Goal: Task Accomplishment & Management: Complete application form

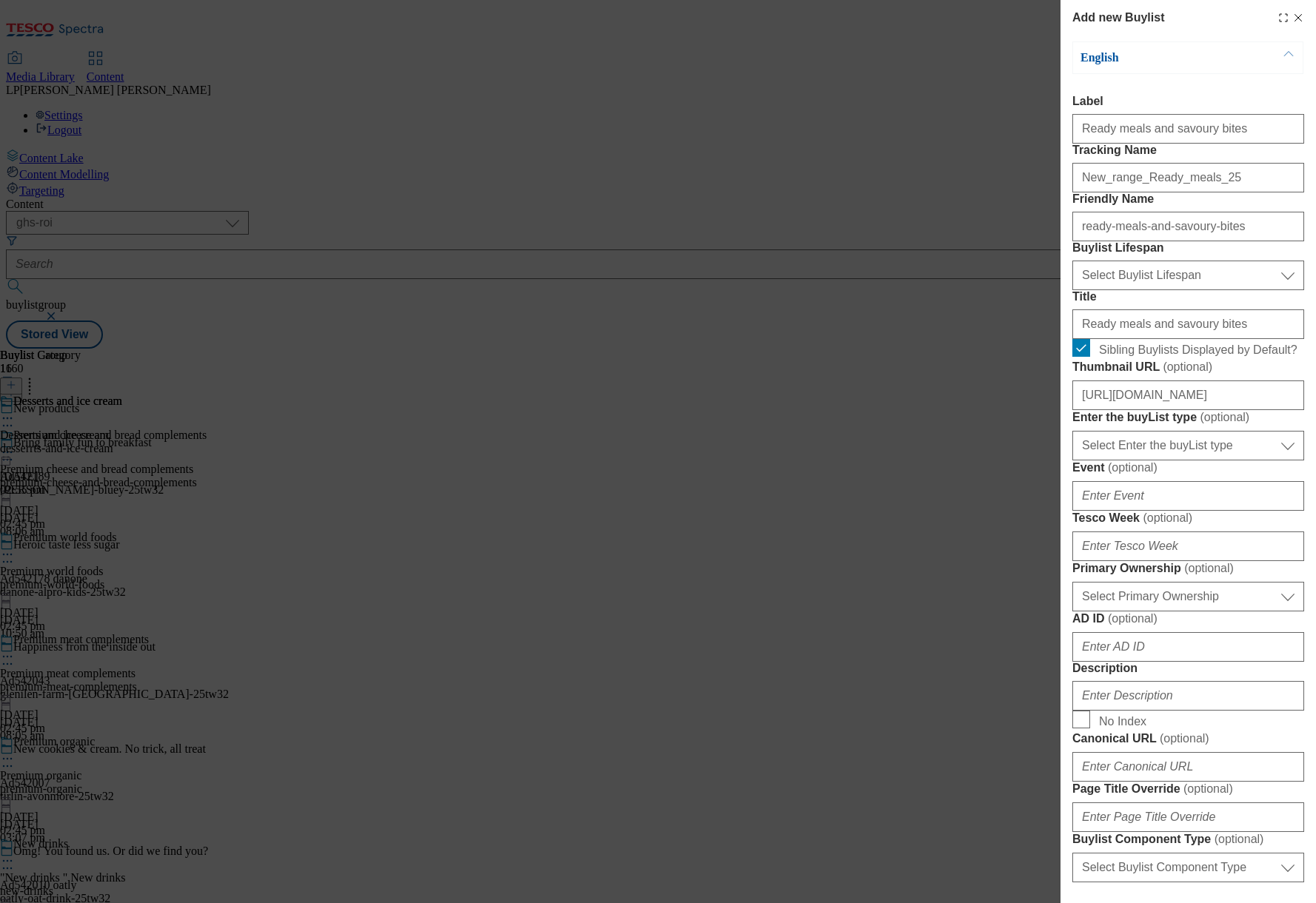
select select "ghs-roi"
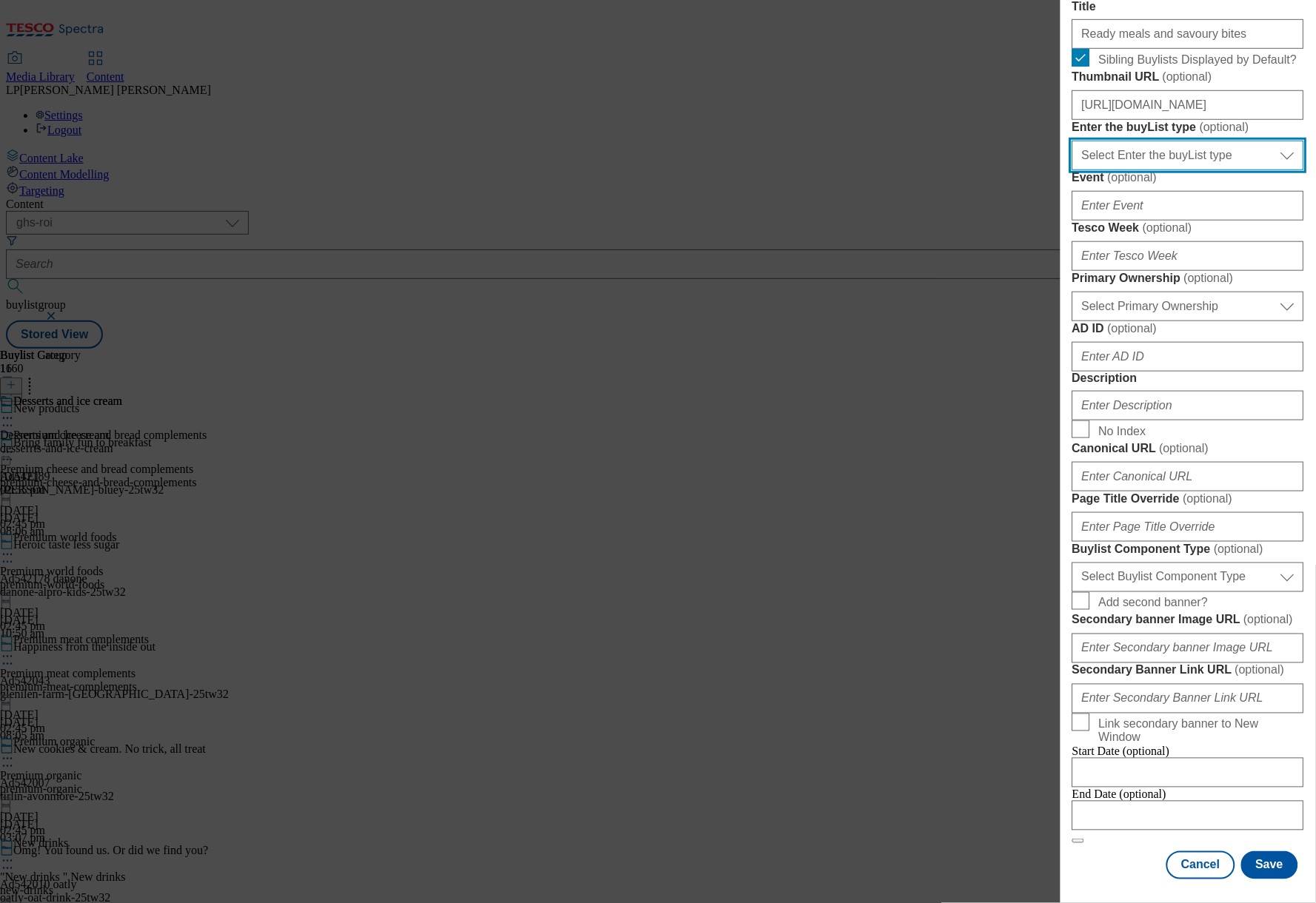
click at [1152, 170] on select "Select Enter the buyList type event supplier funded long term >4 weeks supplier…" at bounding box center [1188, 156] width 232 height 30
click at [1072, 170] on select "Select Enter the buyList type event supplier funded long term >4 weeks supplier…" at bounding box center [1188, 156] width 232 height 30
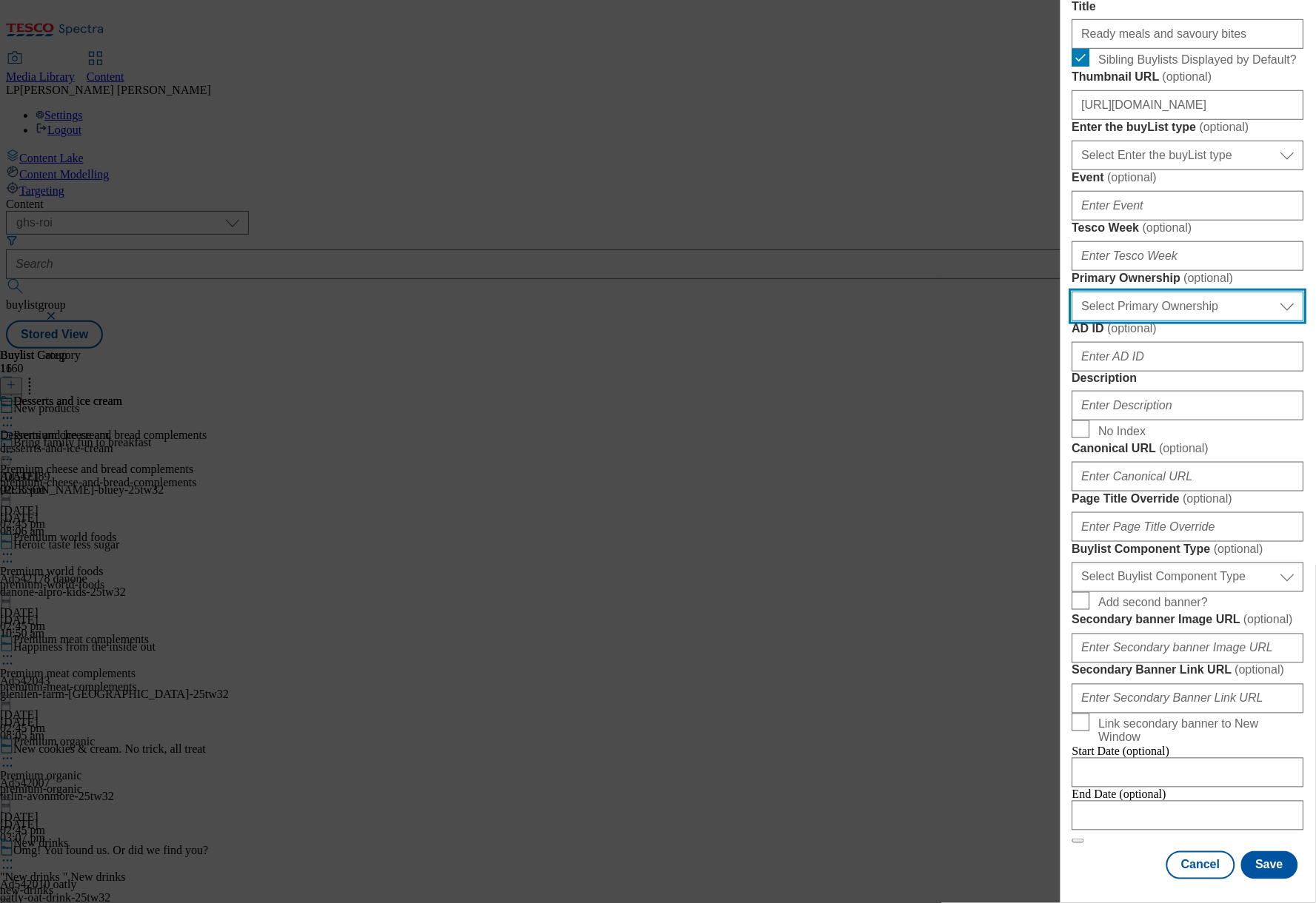
click at [1152, 321] on select "Select Primary Ownership [PERSON_NAME]" at bounding box center [1188, 307] width 232 height 30
click at [1072, 321] on select "Select Primary Ownership [PERSON_NAME]" at bounding box center [1188, 307] width 232 height 30
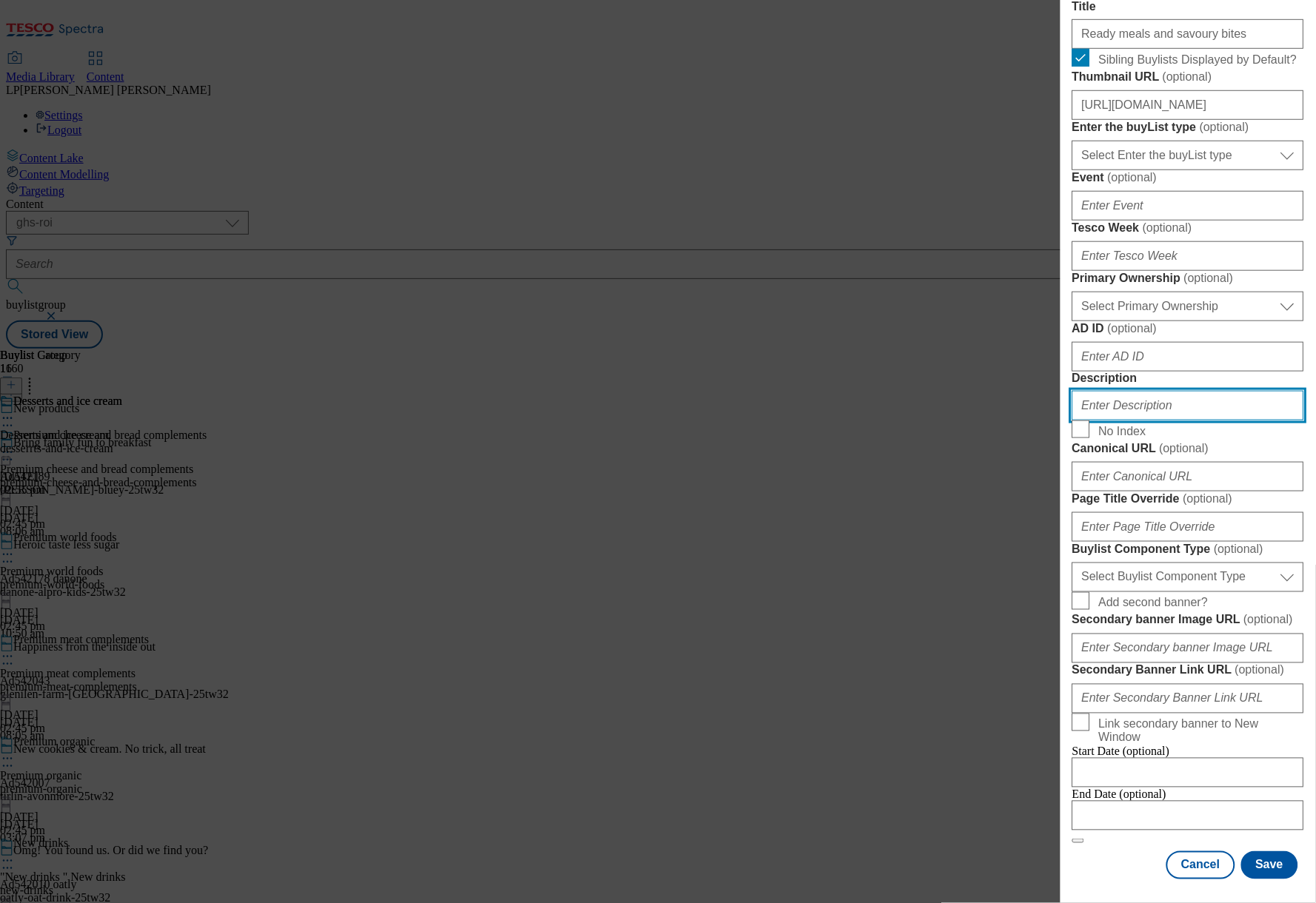
click at [1165, 420] on input "Description" at bounding box center [1188, 406] width 232 height 30
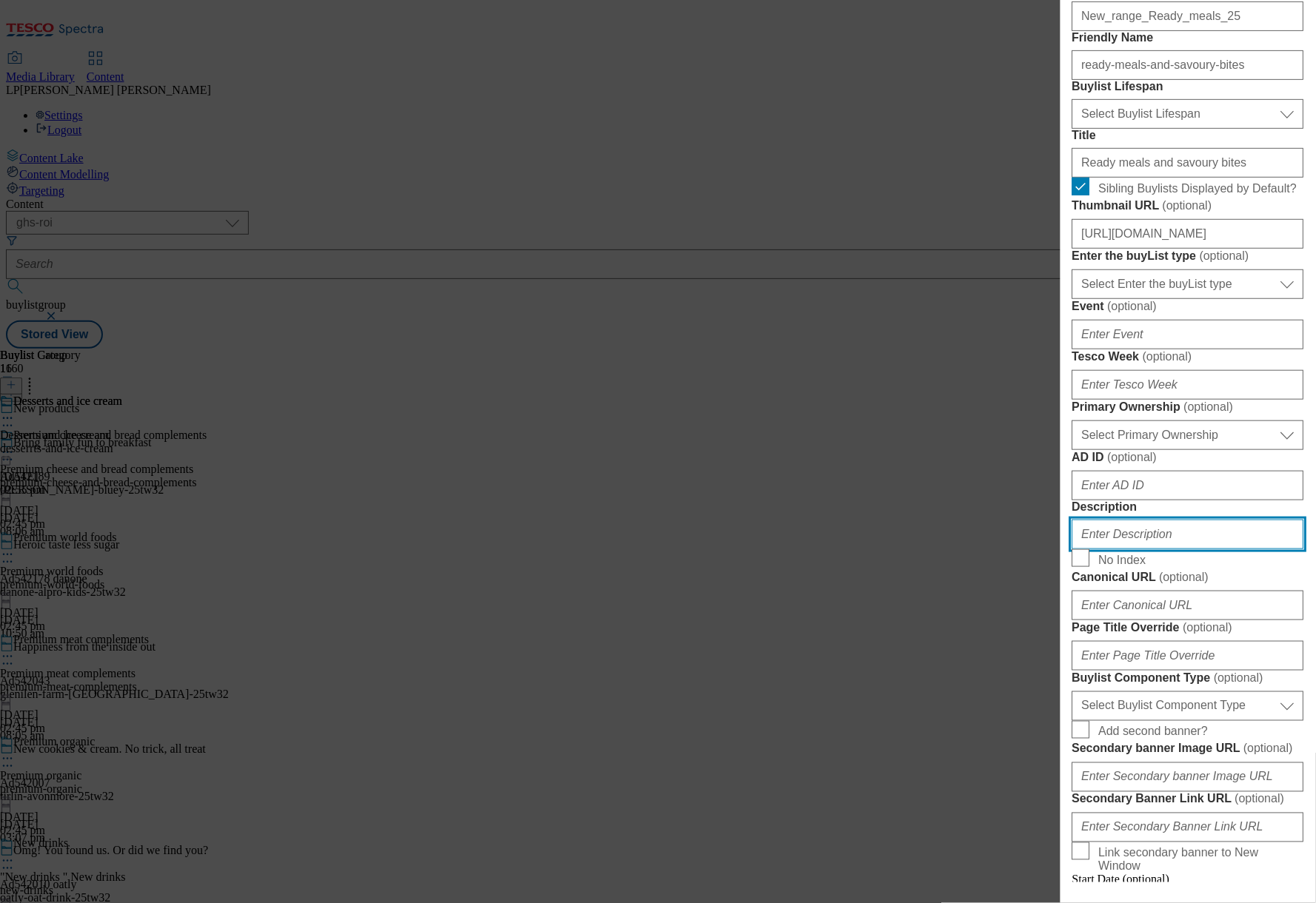
scroll to position [312, 0]
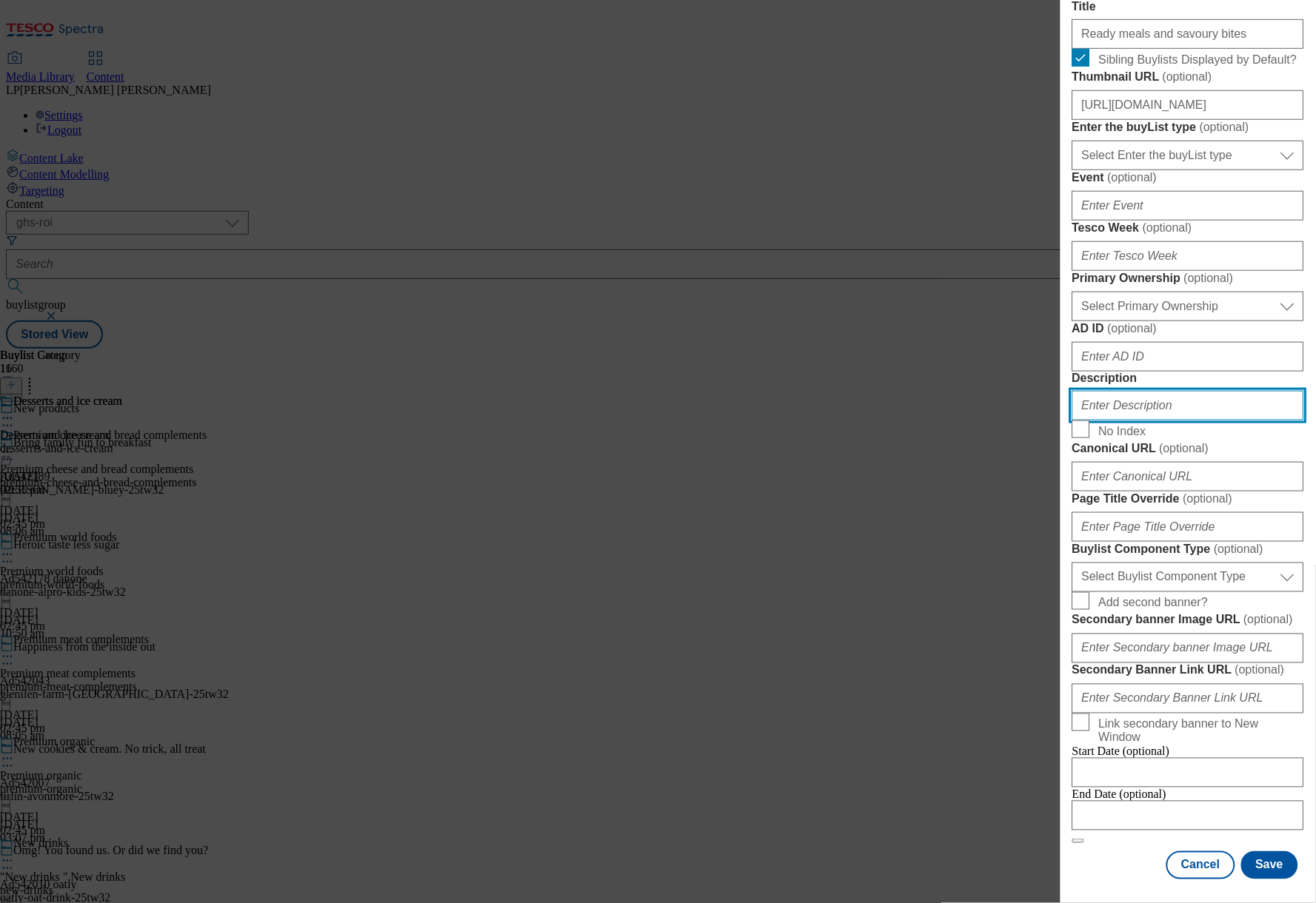
click at [1151, 420] on input "Description" at bounding box center [1188, 406] width 232 height 30
paste input "Retrieving data. Wait a few seconds and try to cut or copy again."
type input "Retrieving data. Wait a few seconds and try to cut or copy again."
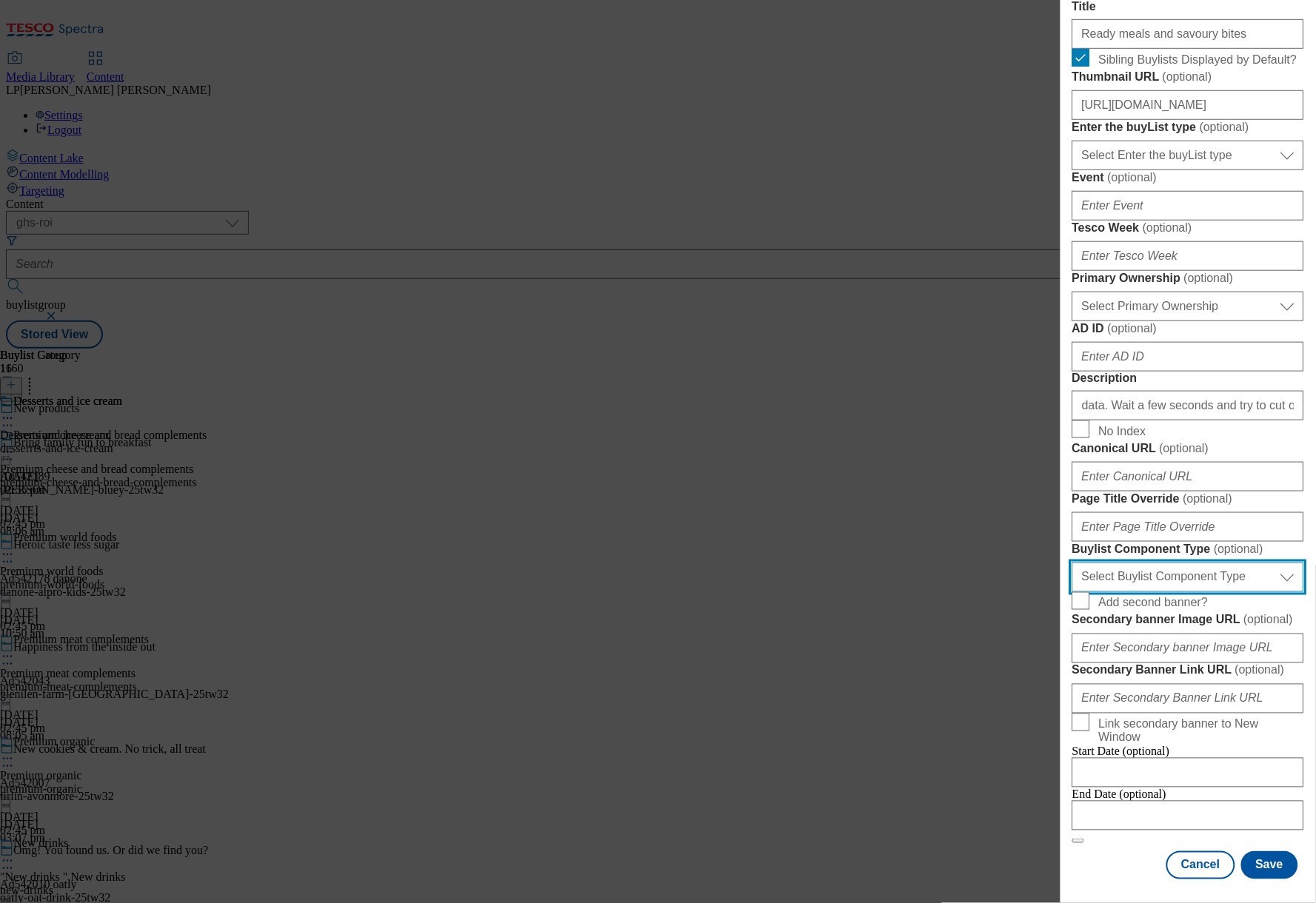
click at [1169, 563] on select "Select Buylist Component Type Banner Competition Header Meal" at bounding box center [1188, 578] width 232 height 30
select select "Banner"
click at [1072, 563] on select "Select Buylist Component Type Banner Competition Header Meal" at bounding box center [1188, 578] width 232 height 30
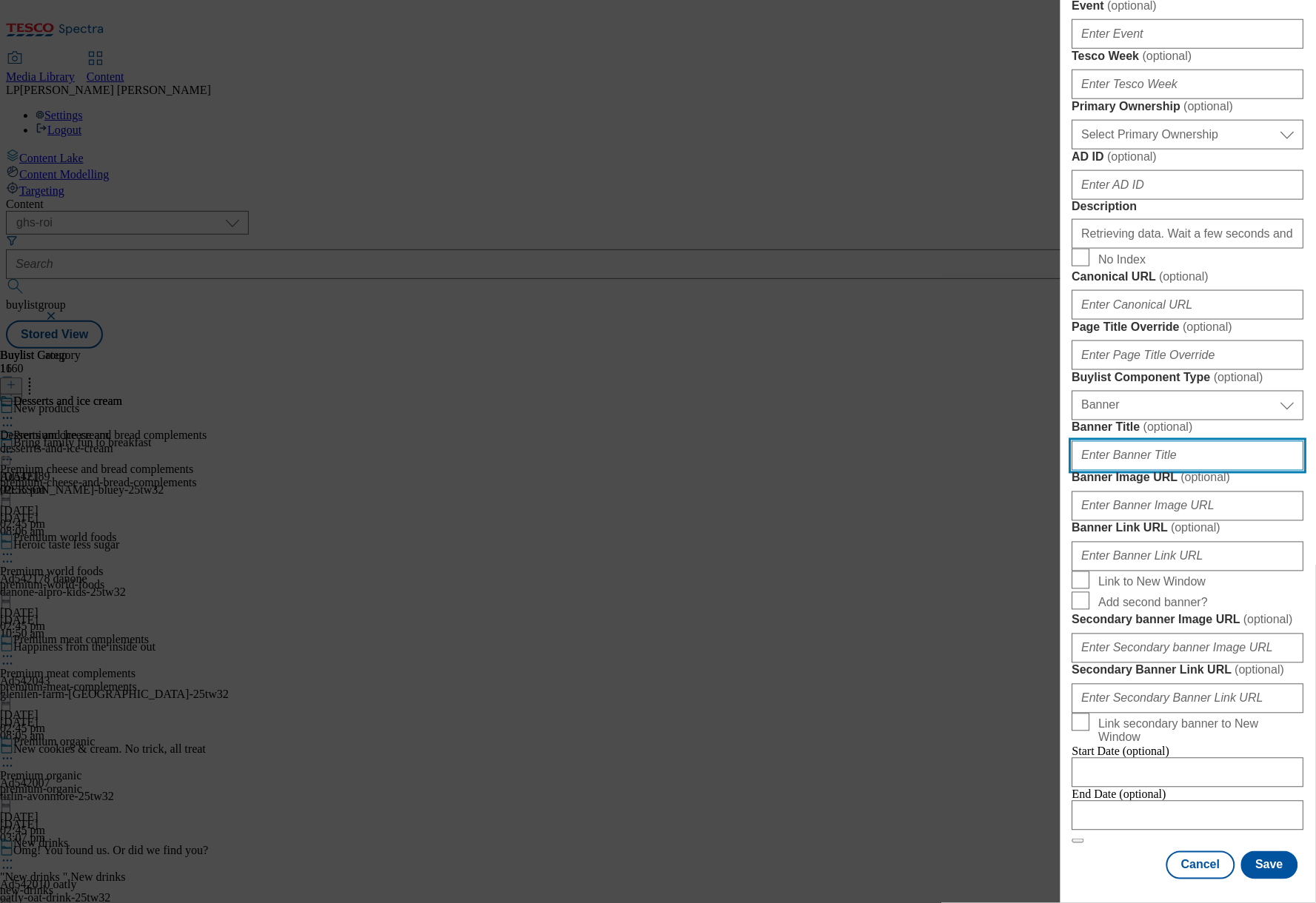
click at [1147, 471] on input "Banner Title ( optional )" at bounding box center [1188, 456] width 232 height 30
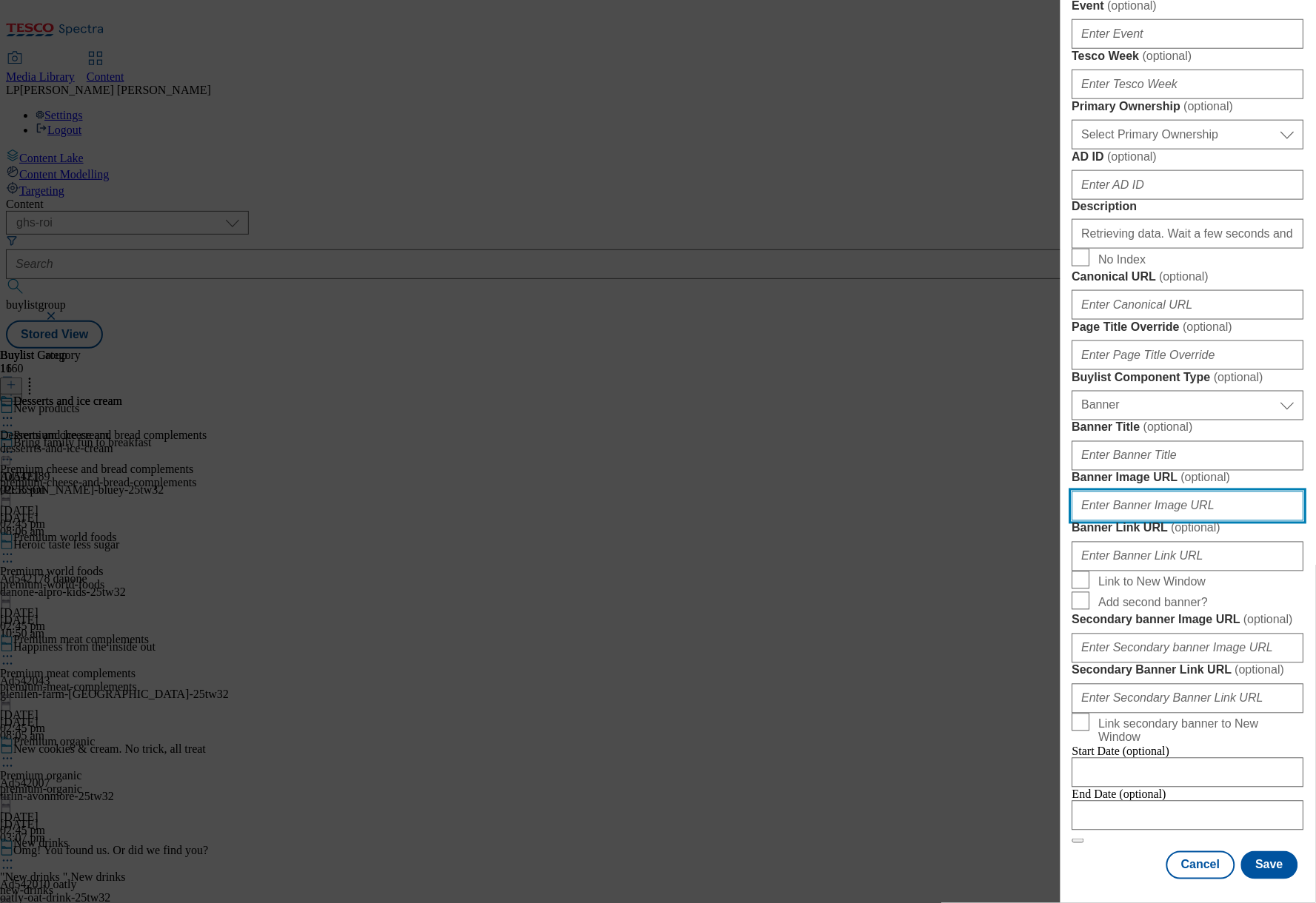
click at [1104, 521] on input "Banner Image URL ( optional )" at bounding box center [1188, 506] width 232 height 30
paste input "[URL][DOMAIN_NAME]"
type input "[URL][DOMAIN_NAME]"
click at [1258, 858] on button "Save" at bounding box center [1270, 865] width 57 height 28
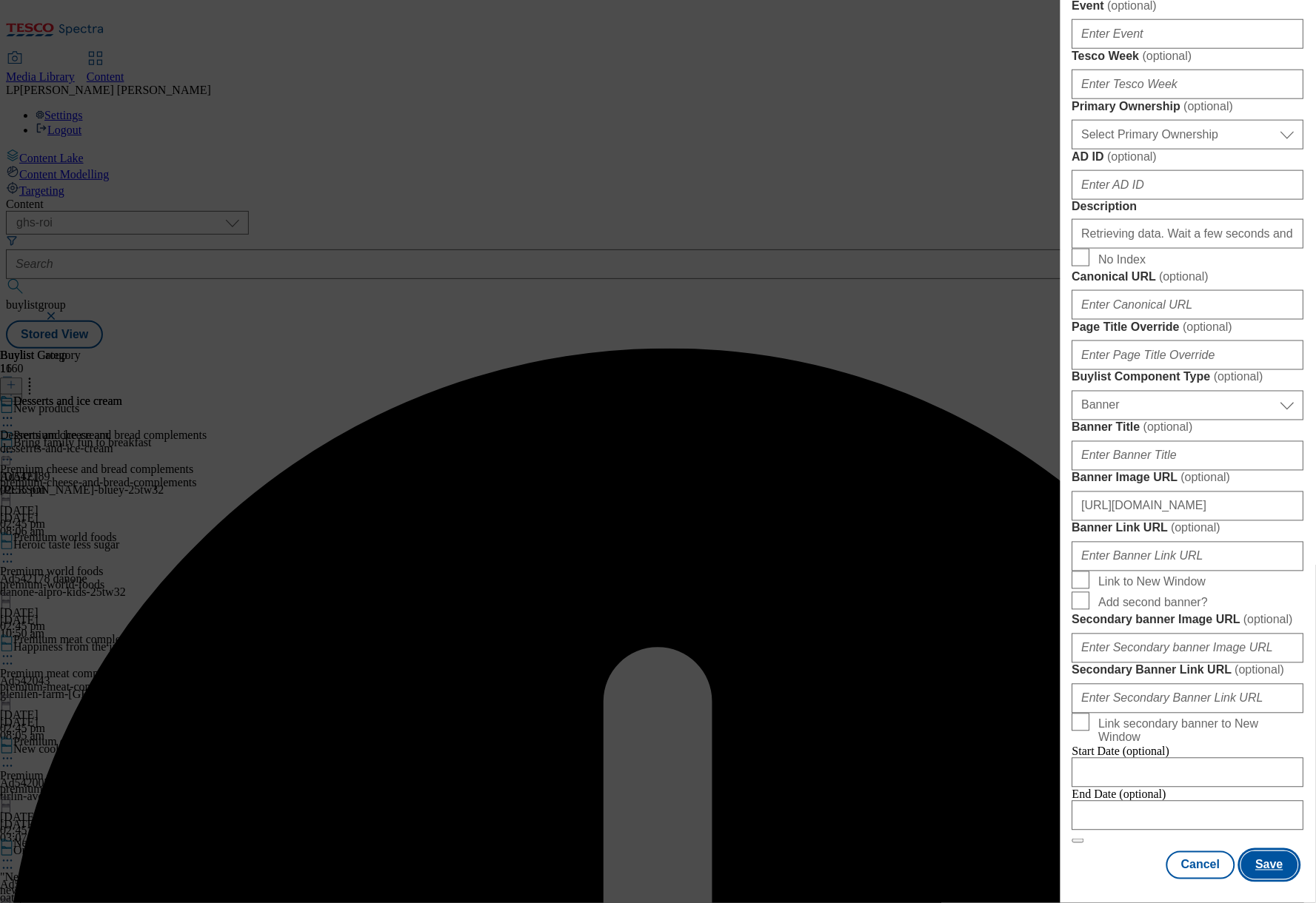
scroll to position [18, 0]
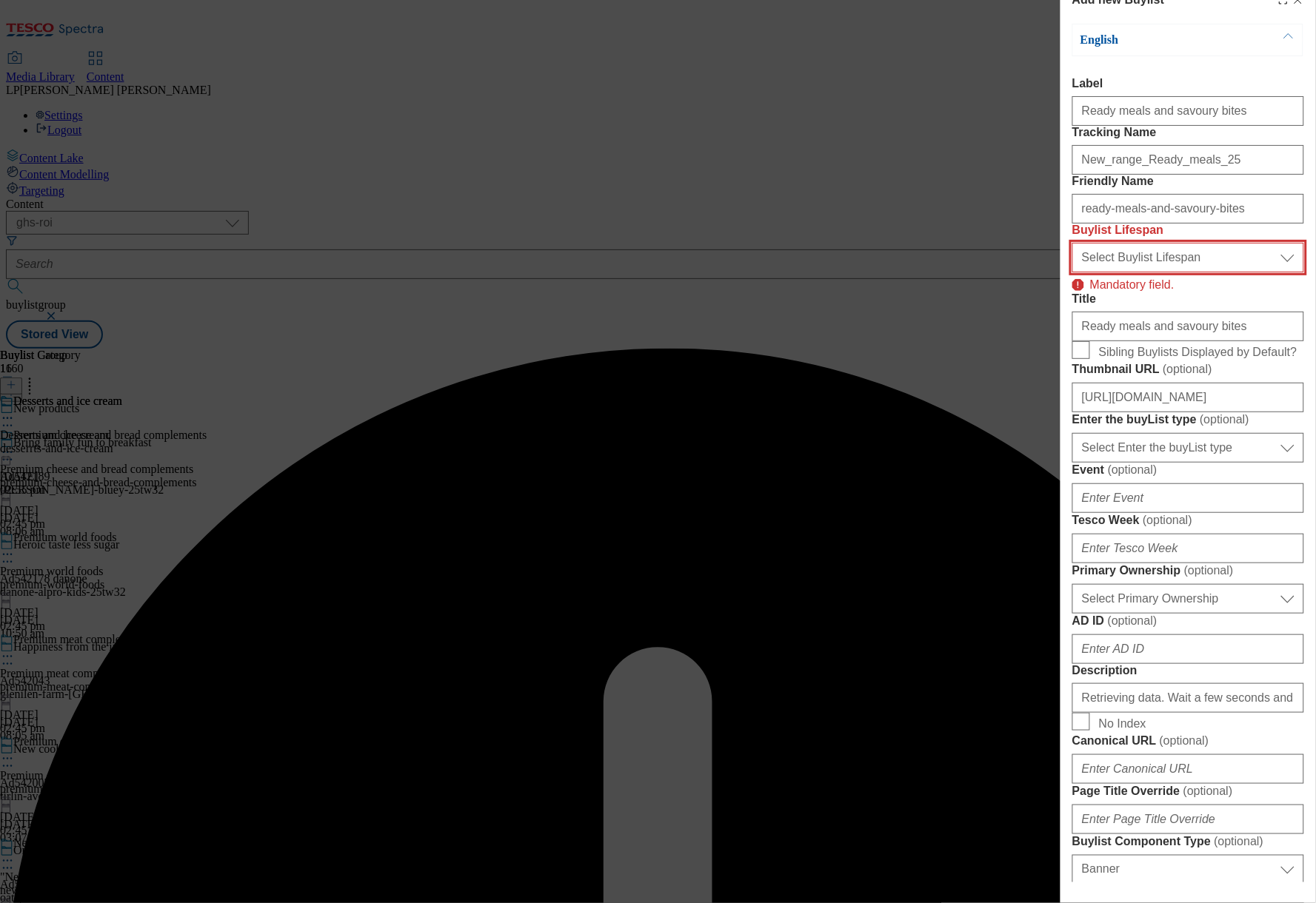
click at [1129, 272] on select "Select Buylist Lifespan evergreen seasonal tactical" at bounding box center [1188, 257] width 232 height 30
select select "evergreen"
click at [1072, 272] on select "Select Buylist Lifespan evergreen seasonal tactical" at bounding box center [1188, 257] width 232 height 30
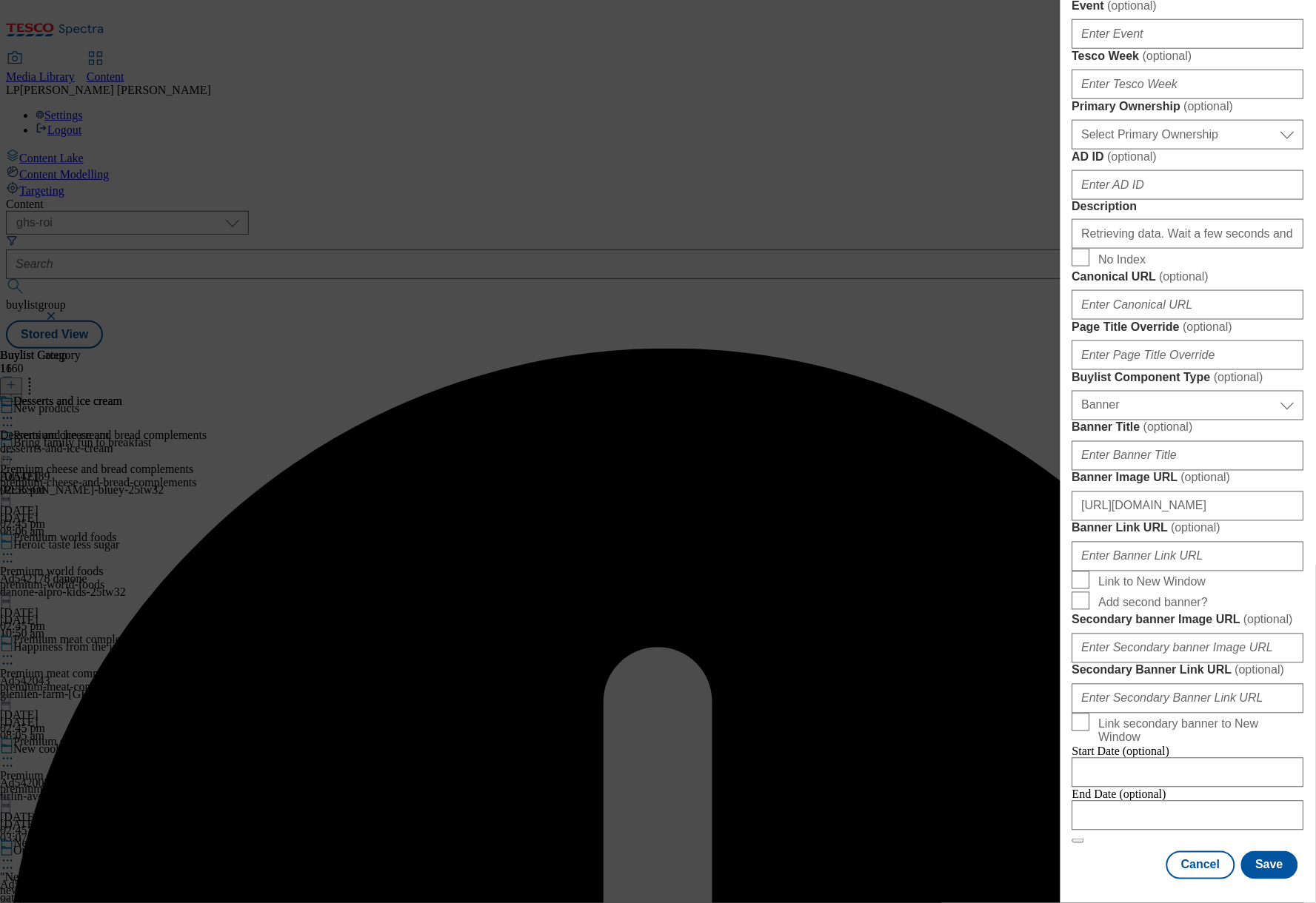
scroll to position [1104, 0]
click at [1261, 855] on button "Save" at bounding box center [1270, 865] width 57 height 28
